Goal: Navigation & Orientation: Find specific page/section

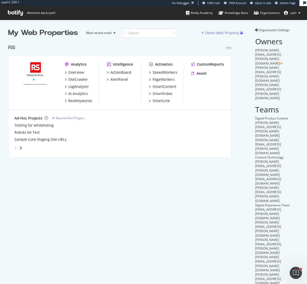
scroll to position [119, 227]
click at [12, 48] on div "RS" at bounding box center [11, 47] width 7 height 7
